Goal: Transaction & Acquisition: Obtain resource

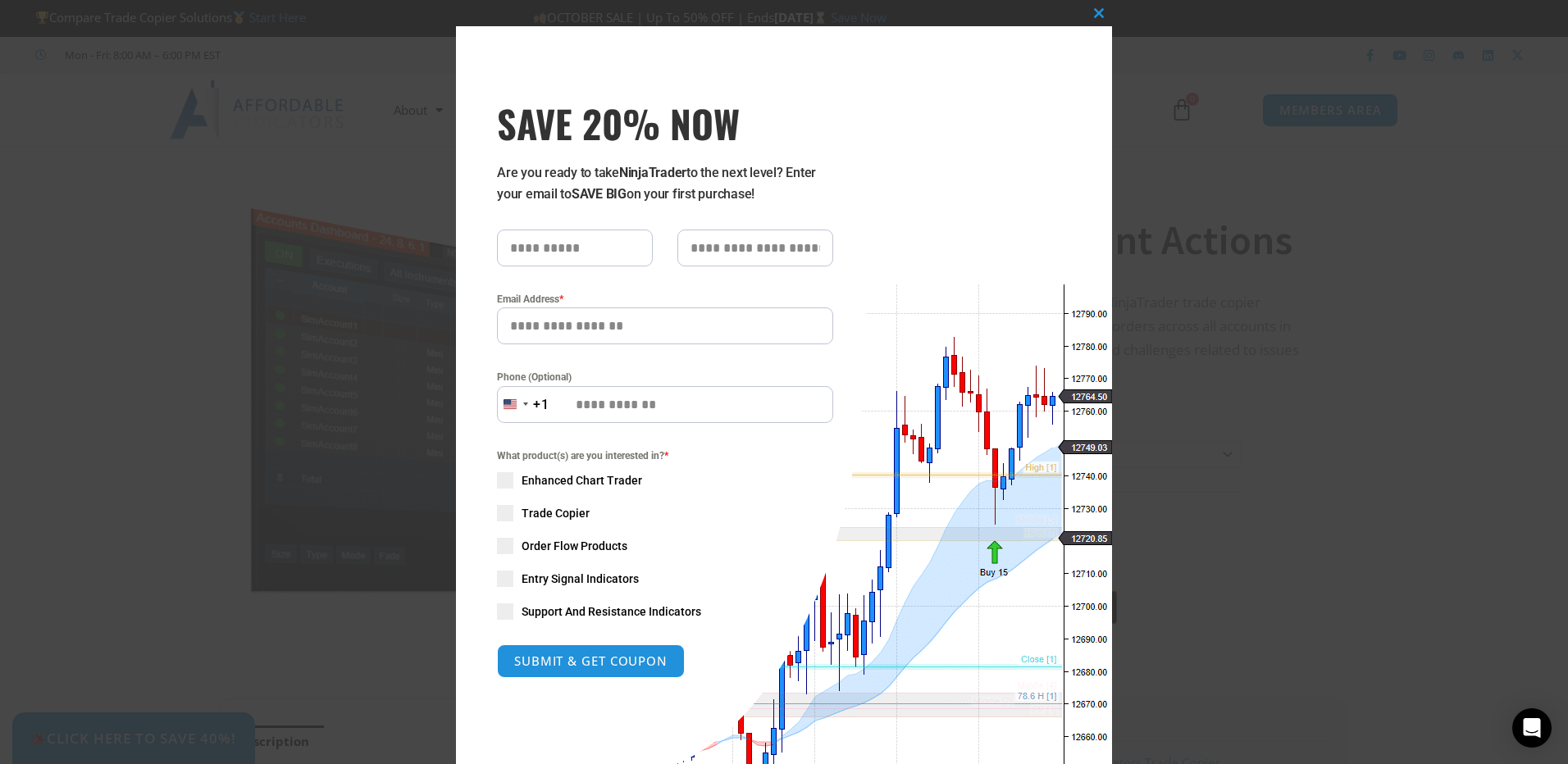
type input "*****"
type input "**********"
click at [619, 667] on button "SUBMIT & GET COUPON" at bounding box center [590, 661] width 188 height 34
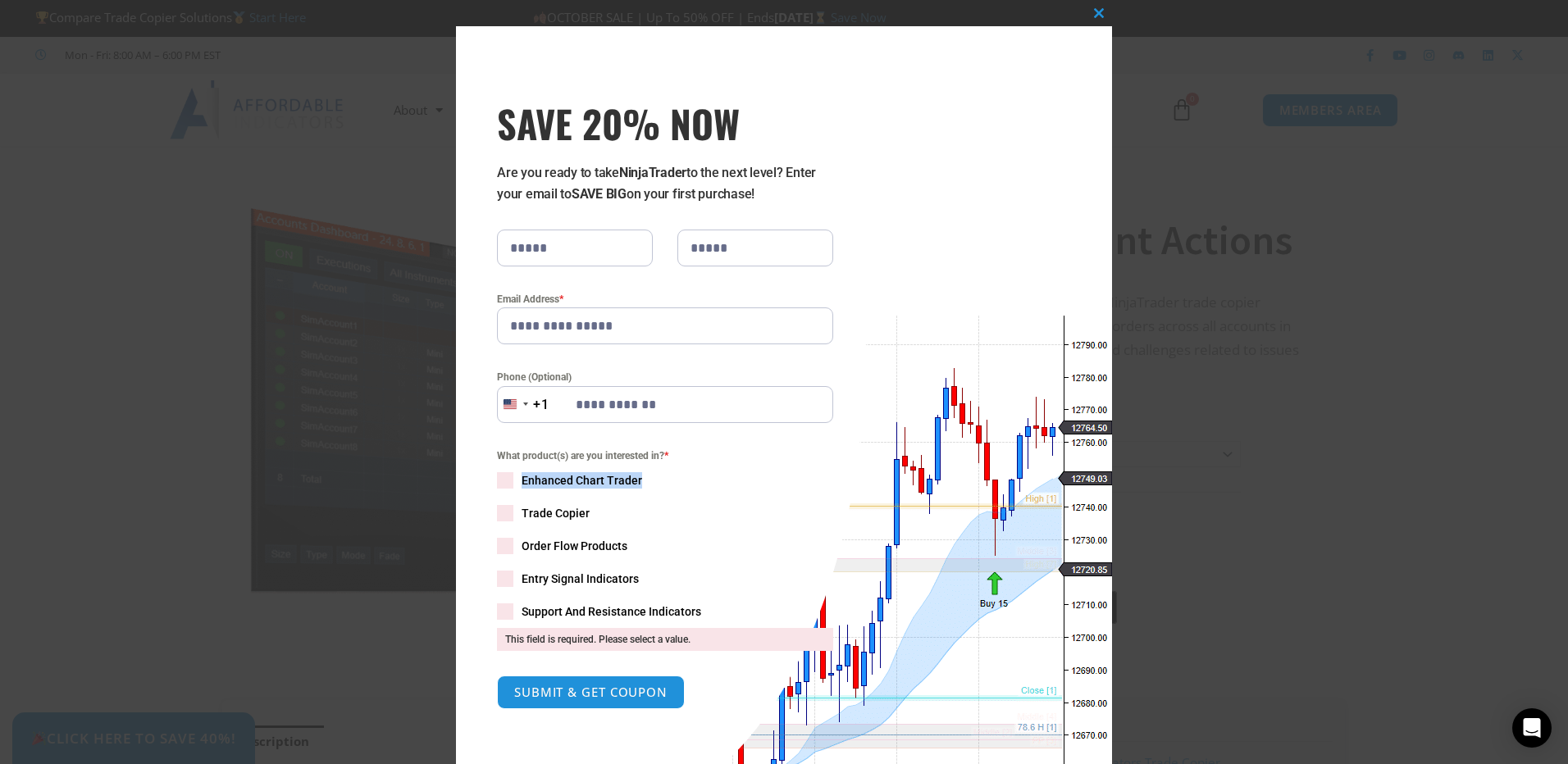
drag, startPoint x: 515, startPoint y: 484, endPoint x: 507, endPoint y: 507, distance: 24.4
click at [507, 507] on div "What product(s) are you interested in? * Enhanced Chart Trader Trade Copier Ord…" at bounding box center [664, 549] width 336 height 203
click at [503, 511] on span "SAVE 20% NOW popup" at bounding box center [505, 513] width 17 height 17
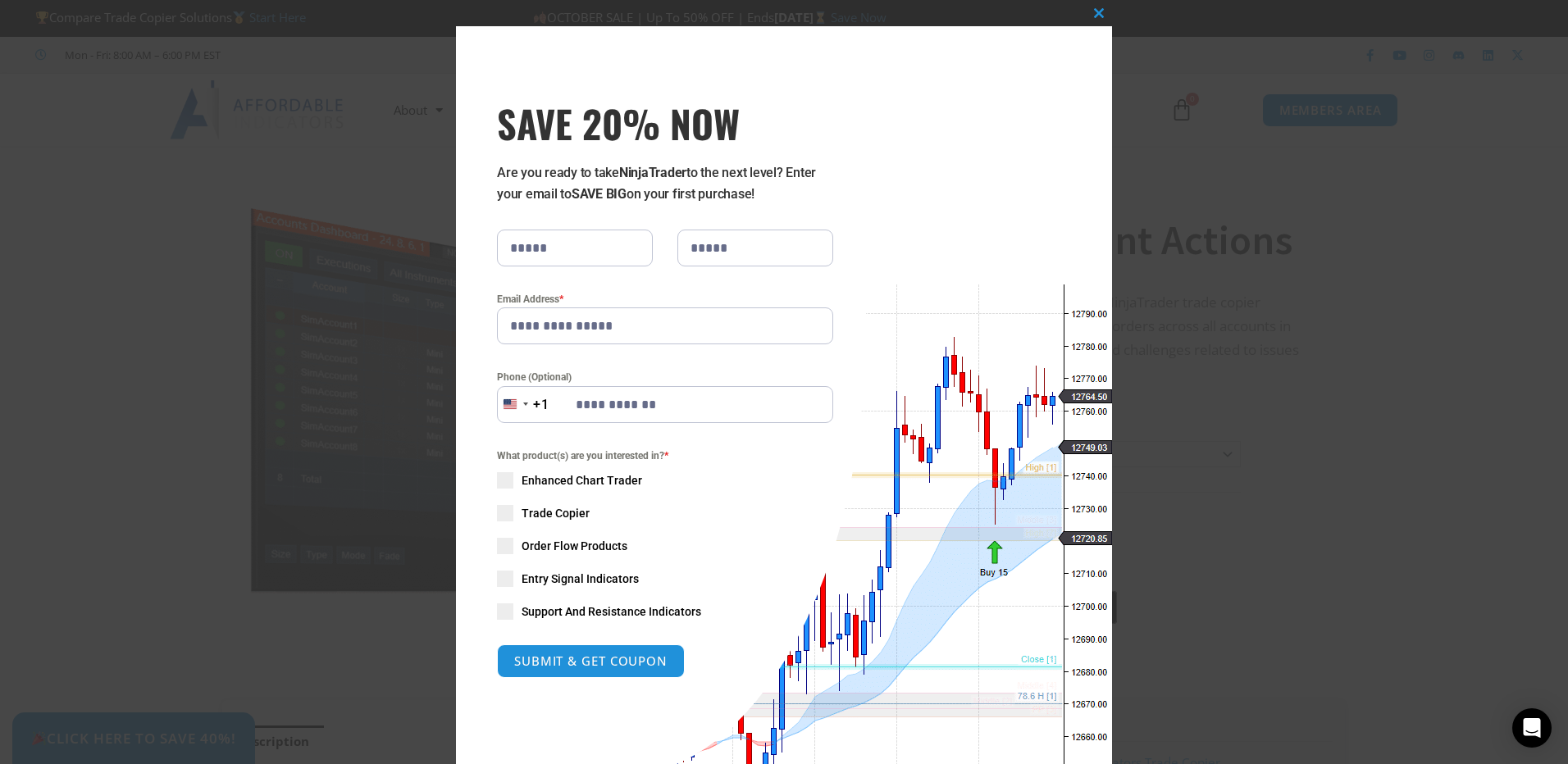
drag, startPoint x: 603, startPoint y: 675, endPoint x: 610, endPoint y: 670, distance: 8.6
click at [604, 674] on button "SUBMIT & GET COUPON" at bounding box center [590, 661] width 188 height 34
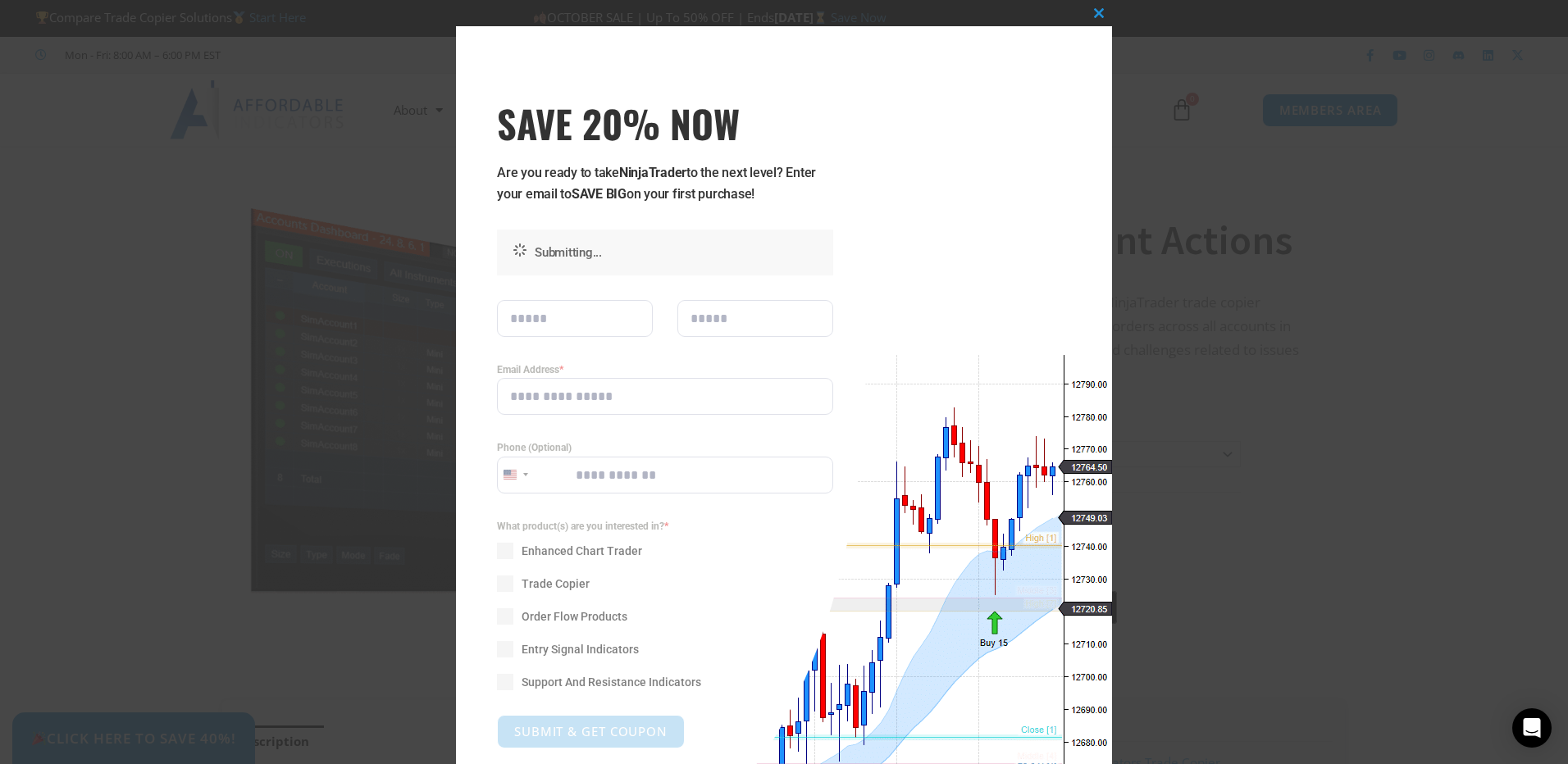
type input "**********"
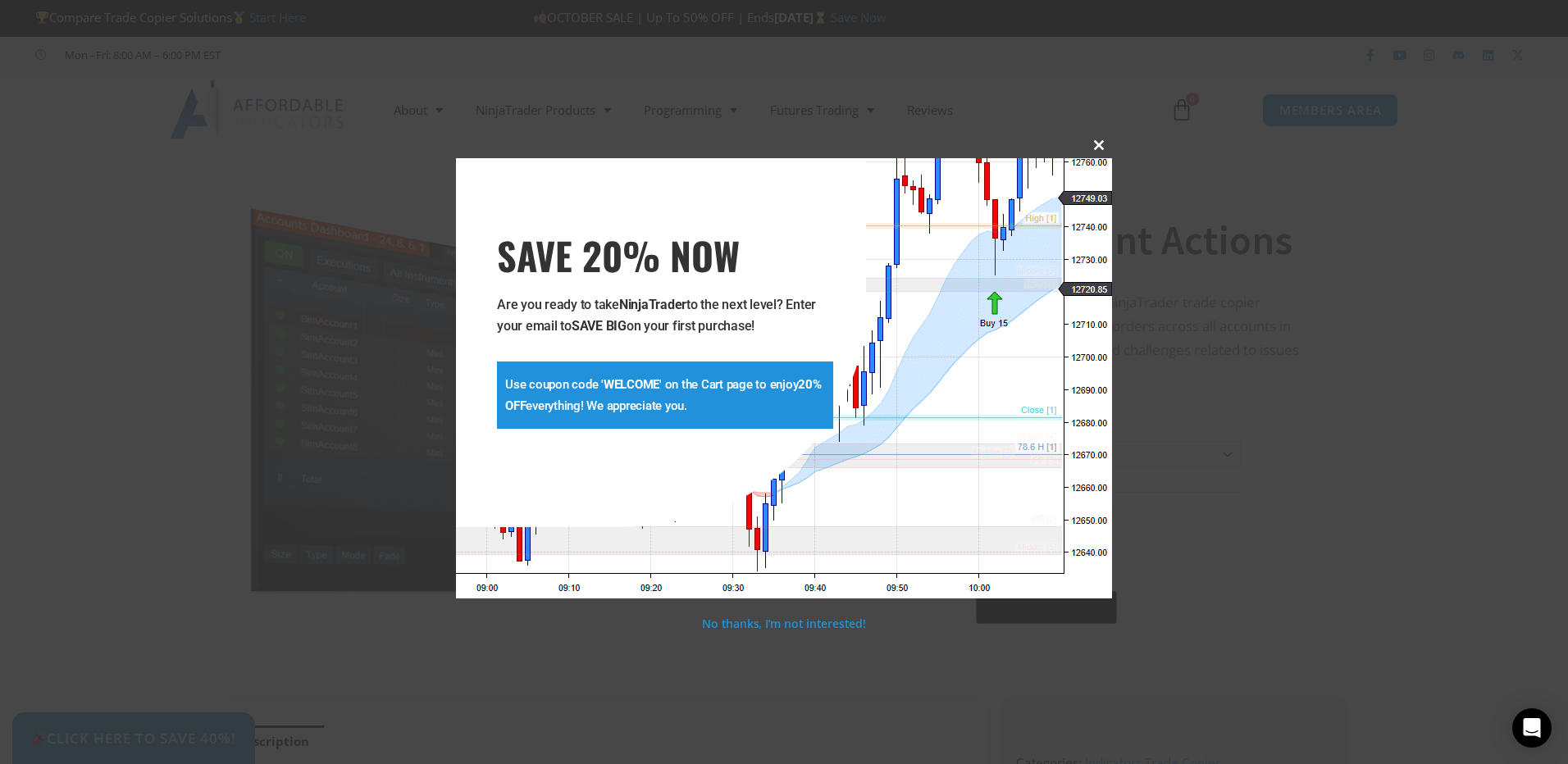
click at [1100, 147] on span "SAVE 20% NOW popup" at bounding box center [1098, 145] width 26 height 10
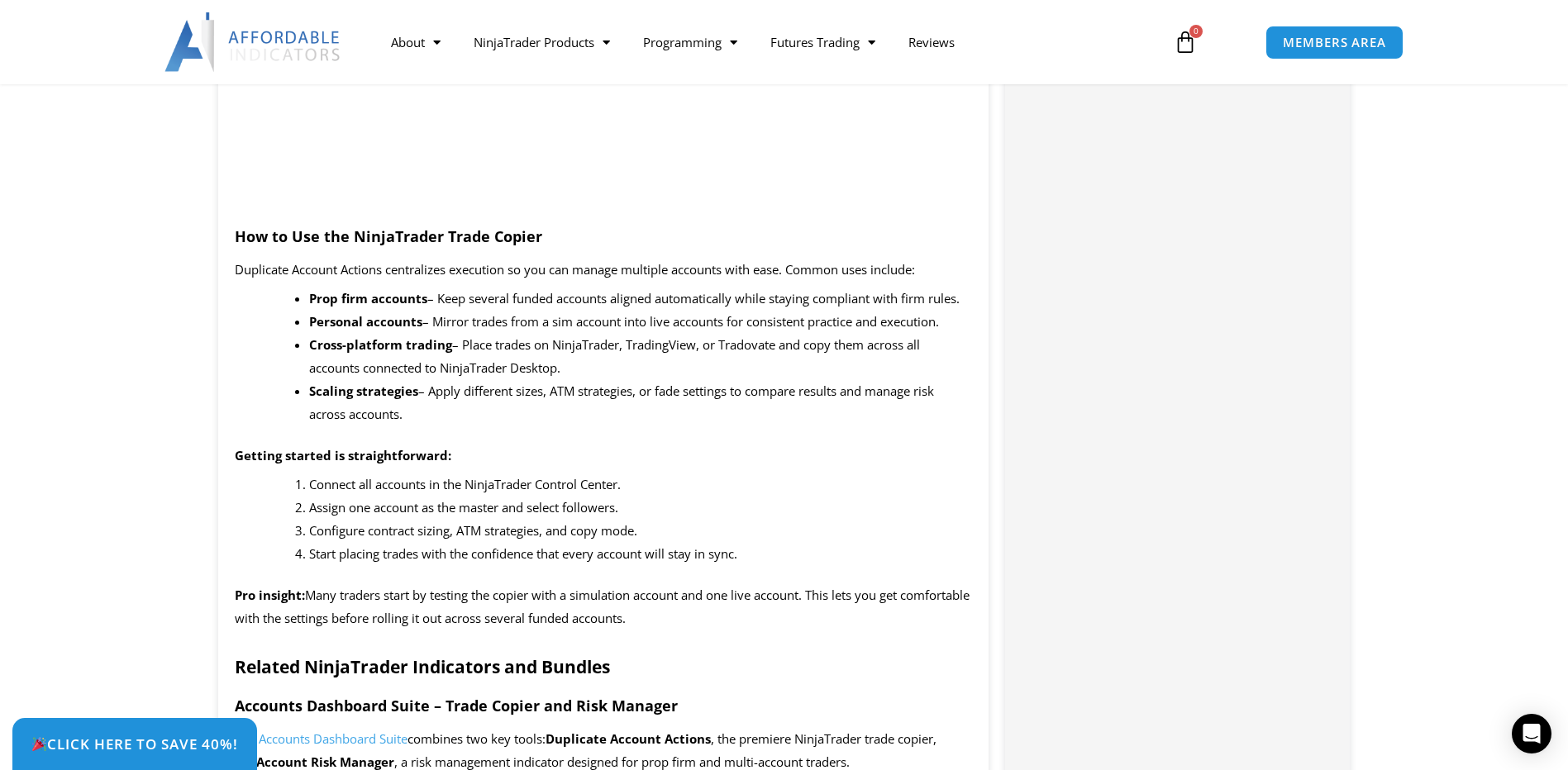
scroll to position [1487, 0]
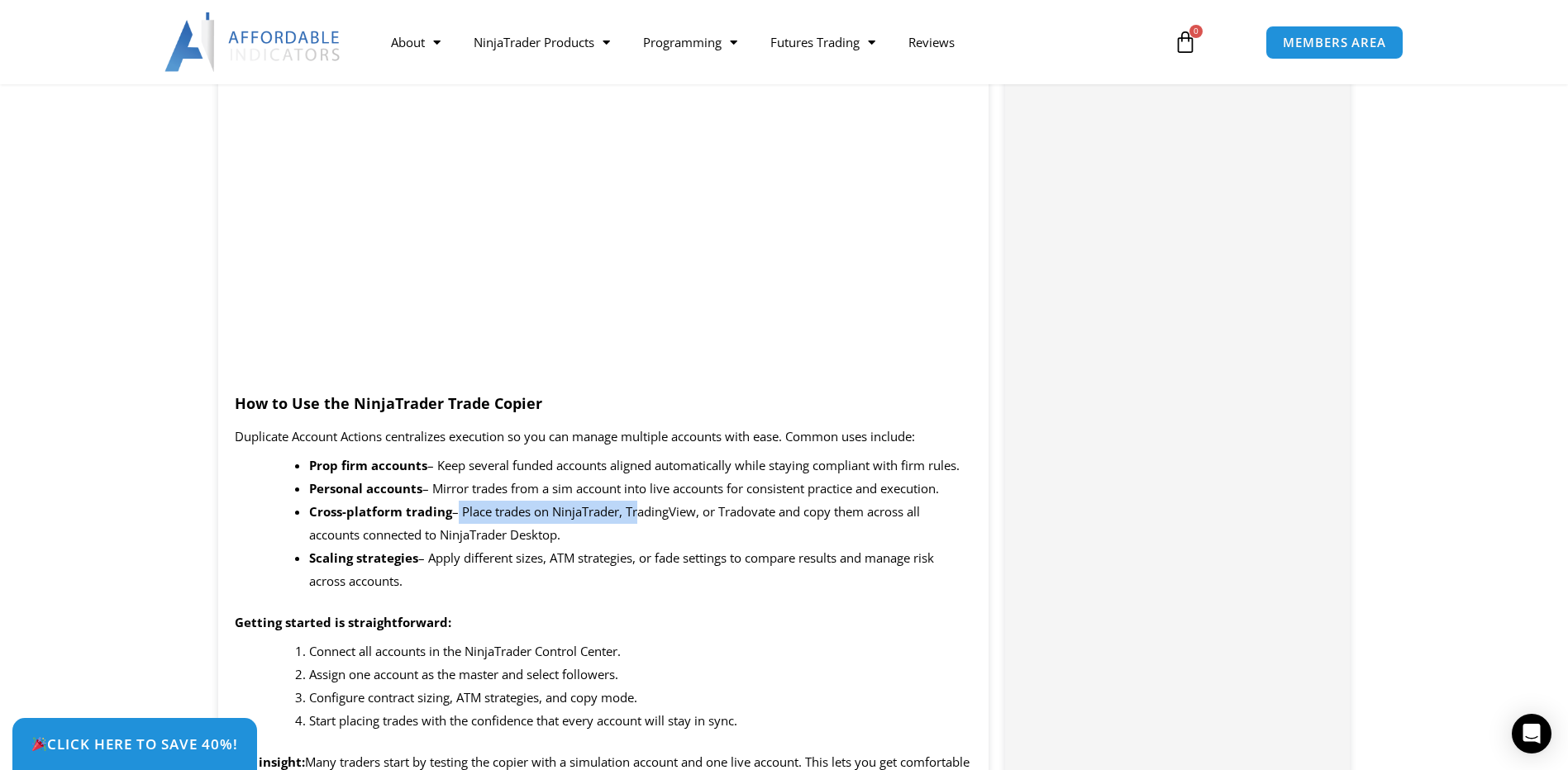
drag, startPoint x: 454, startPoint y: 506, endPoint x: 634, endPoint y: 516, distance: 180.3
click at [634, 516] on span "– Place trades on NinjaTrader, TradingView, or Tradovate and copy them across a…" at bounding box center [615, 523] width 611 height 40
drag, startPoint x: 634, startPoint y: 516, endPoint x: 619, endPoint y: 516, distance: 15.0
click at [619, 516] on span "– Place trades on NinjaTrader, TradingView, or Tradovate and copy them across a…" at bounding box center [615, 523] width 611 height 40
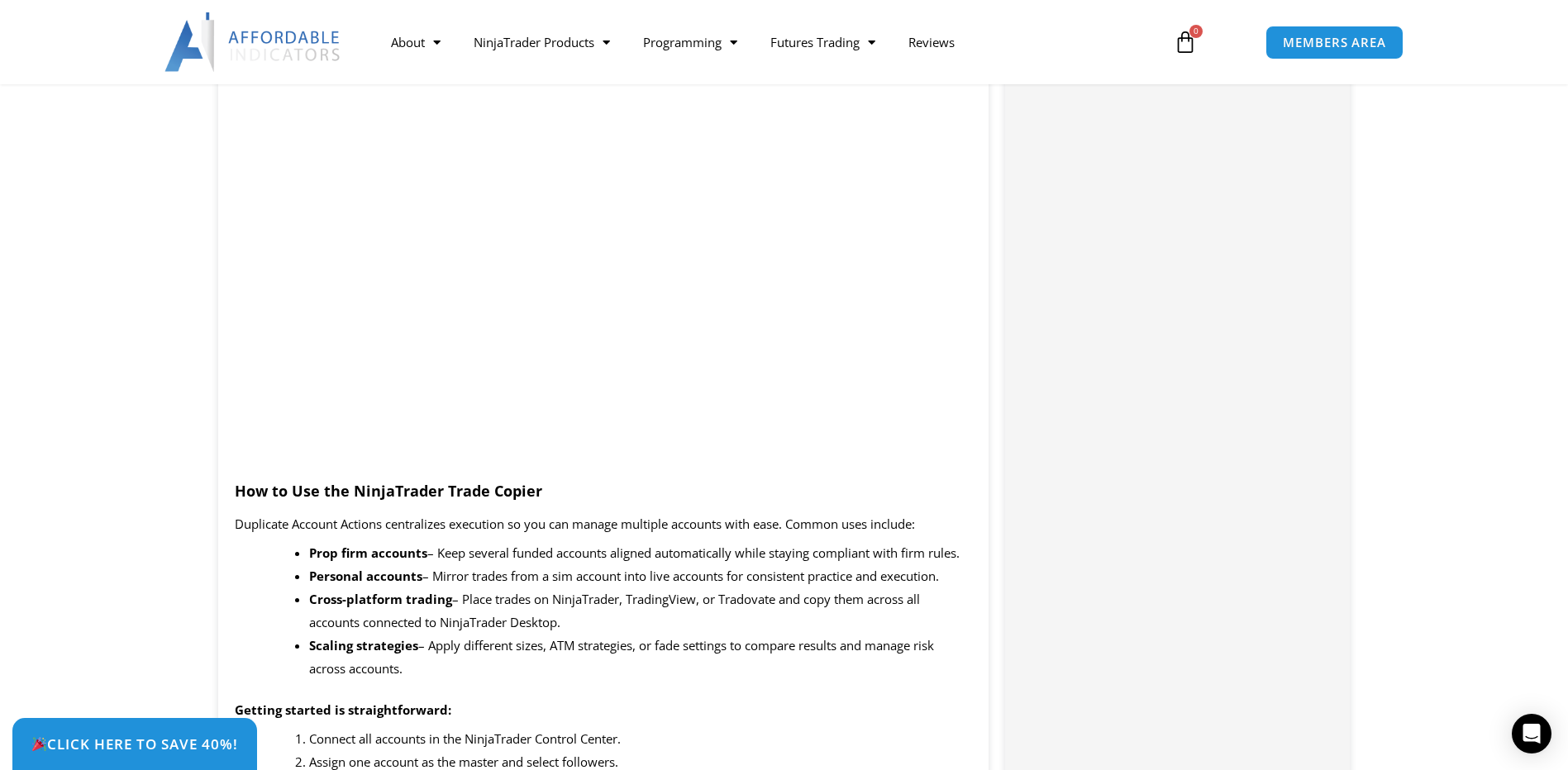
scroll to position [1454, 0]
